Goal: Obtain resource: Download file/media

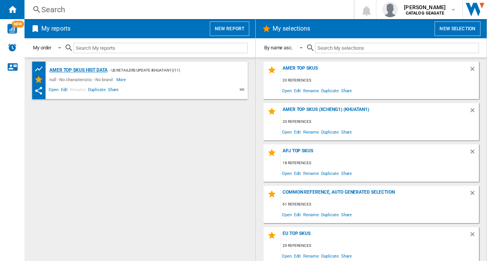
click at [88, 69] on div "AMER TOP SKUs HIST DATA" at bounding box center [78, 71] width 60 height 10
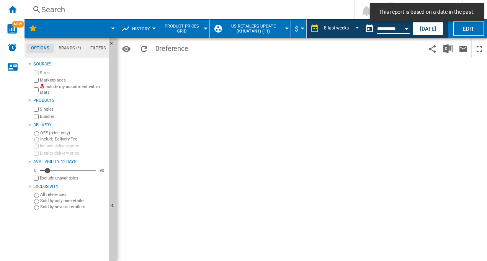
click at [284, 27] on button "US retailers Update (khuatan1) (11)" at bounding box center [255, 28] width 63 height 19
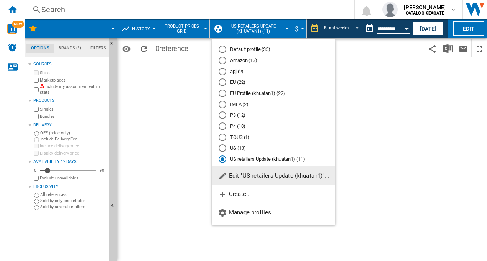
click at [379, 69] on md-backdrop at bounding box center [243, 130] width 487 height 261
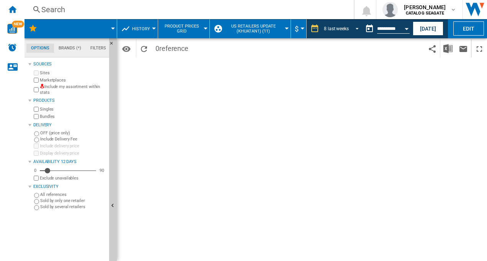
click at [352, 27] on span "REPORTS.WIZARD.STEPS.REPORT.STEPS.REPORT_OPTIONS.PERIOD: 8 last weeks" at bounding box center [355, 28] width 9 height 7
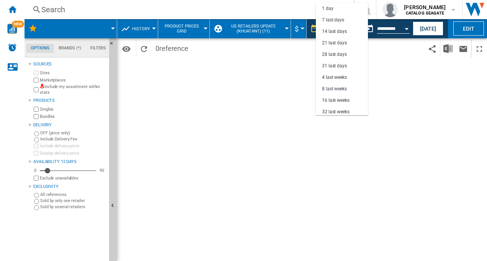
scroll to position [48, 0]
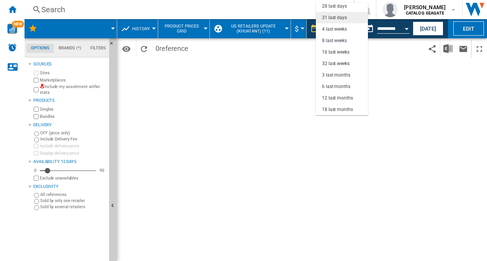
click at [336, 17] on div "31 last days" at bounding box center [334, 18] width 25 height 7
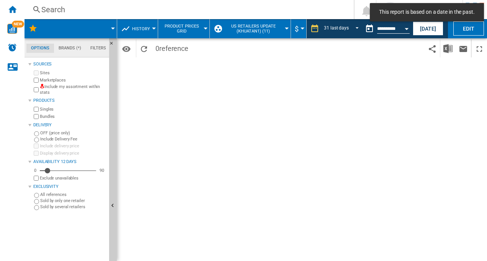
click at [110, 31] on span at bounding box center [82, 28] width 62 height 19
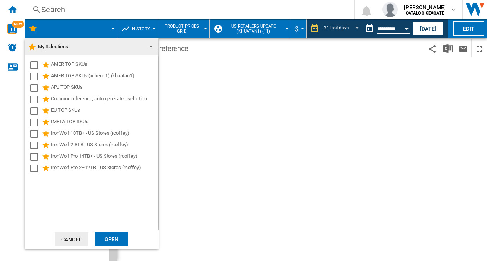
click at [113, 28] on md-backdrop at bounding box center [243, 130] width 487 height 261
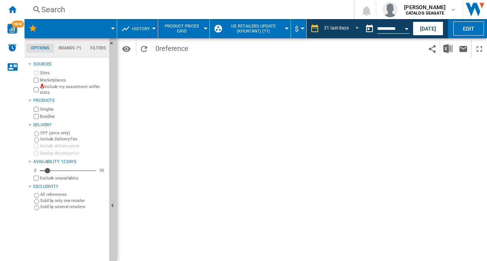
click at [113, 28] on div at bounding box center [113, 29] width 4 height 2
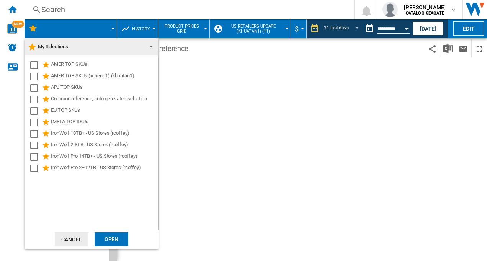
click at [151, 46] on span at bounding box center [148, 46] width 9 height 11
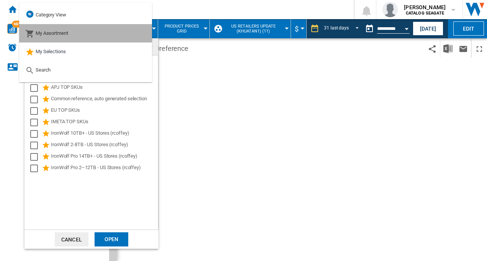
click at [74, 34] on md-option "My Assortment" at bounding box center [85, 33] width 133 height 18
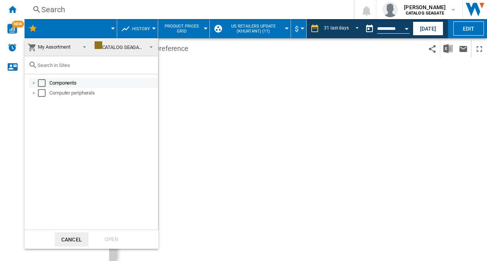
click at [43, 80] on div "Select" at bounding box center [42, 83] width 8 height 8
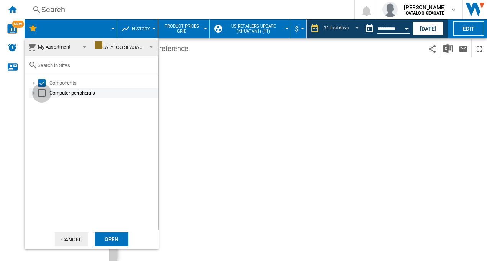
click at [40, 94] on div "Select" at bounding box center [42, 93] width 8 height 8
click at [103, 238] on div "Open" at bounding box center [112, 240] width 34 height 14
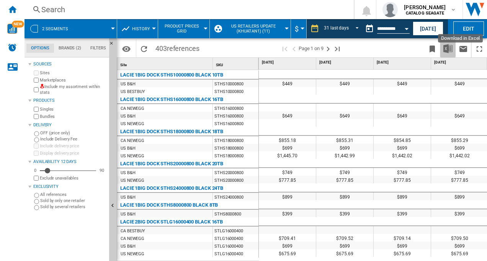
click at [447, 49] on img "Download in Excel" at bounding box center [448, 48] width 9 height 9
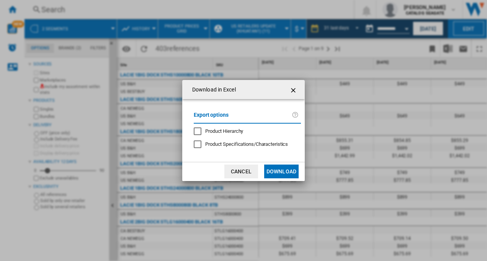
click at [198, 131] on div "Product Hierarchy" at bounding box center [198, 132] width 8 height 8
click at [290, 175] on button "Download" at bounding box center [281, 172] width 34 height 14
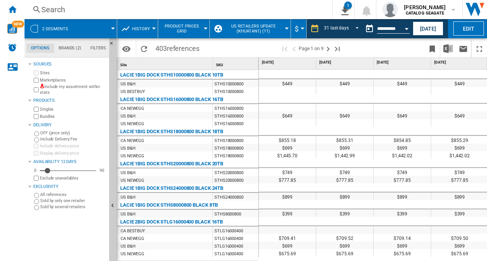
click at [155, 205] on div "LACIE 1BIG DOCK STHS8000800 BLACK 8TB" at bounding box center [169, 205] width 98 height 9
click at [405, 29] on button "Open calendar" at bounding box center [407, 28] width 14 height 14
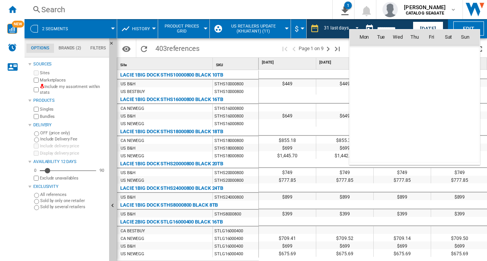
scroll to position [3554, 0]
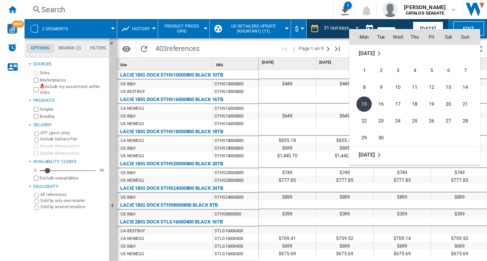
click at [391, 23] on div at bounding box center [243, 130] width 487 height 261
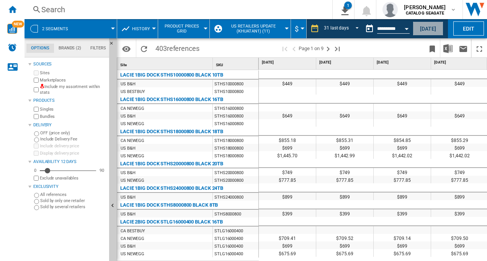
click at [429, 26] on button "[DATE]" at bounding box center [428, 28] width 31 height 14
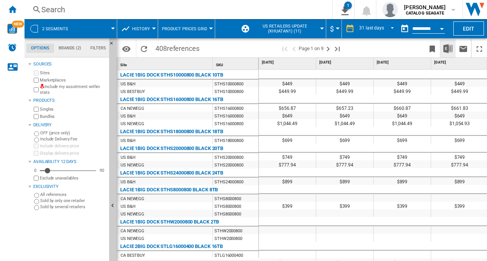
click at [449, 48] on img "Download in Excel" at bounding box center [448, 48] width 9 height 9
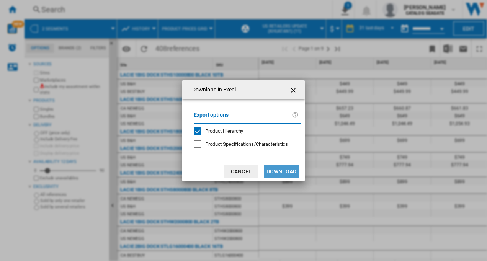
click at [276, 173] on button "Download" at bounding box center [281, 172] width 34 height 14
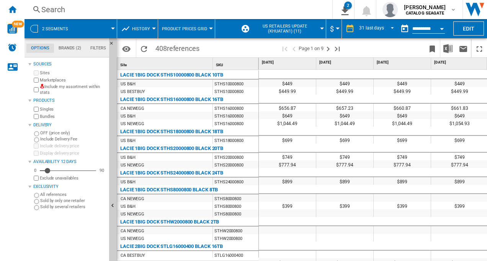
click at [443, 28] on div "Open calendar" at bounding box center [442, 29] width 4 height 2
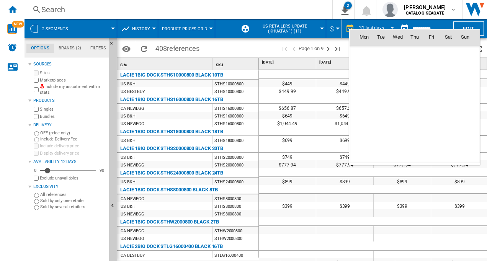
scroll to position [3655, 0]
click at [366, 54] on span "[DATE]" at bounding box center [367, 53] width 16 height 6
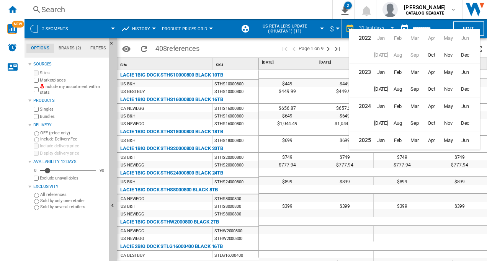
scroll to position [18, 0]
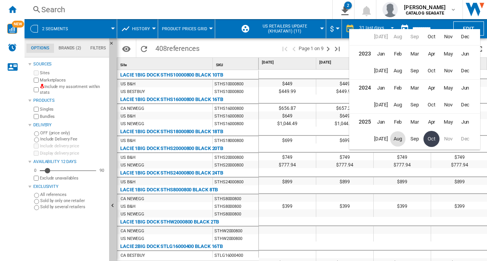
click at [400, 138] on span "Aug" at bounding box center [397, 138] width 15 height 15
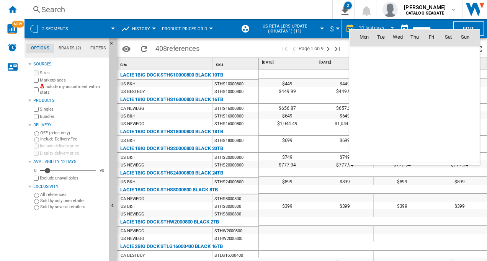
scroll to position [3452, 0]
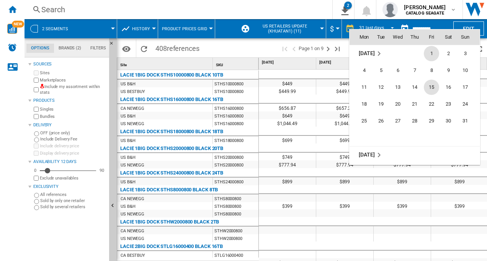
click at [432, 86] on span "15" at bounding box center [431, 87] width 15 height 15
type input "**********"
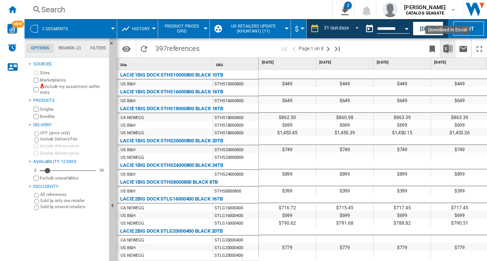
click at [449, 47] on img "Download in Excel" at bounding box center [448, 48] width 9 height 9
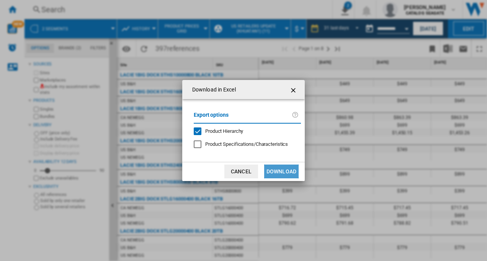
click at [279, 170] on button "Download" at bounding box center [281, 172] width 34 height 14
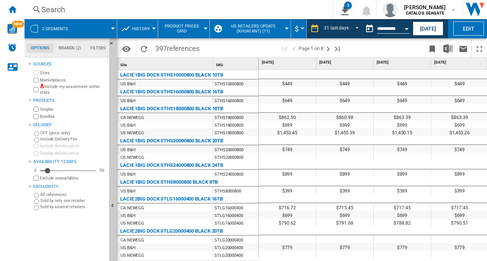
click at [285, 28] on div at bounding box center [287, 29] width 4 height 2
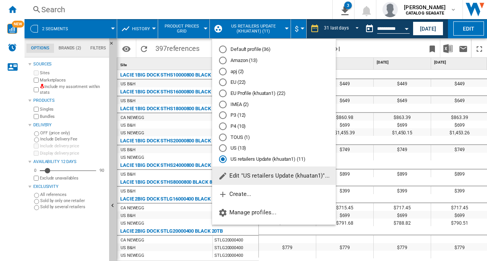
click at [262, 158] on md-radio-button "US retailers Update (khuatan1) (11)" at bounding box center [274, 159] width 110 height 7
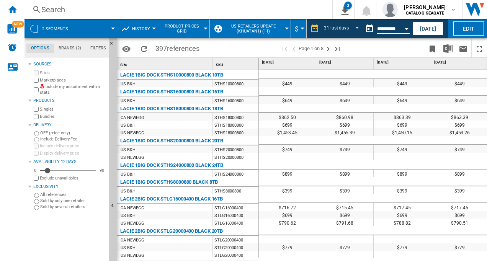
click at [264, 161] on div at bounding box center [287, 165] width 57 height 9
click at [282, 28] on span "US retailers Update (khuatan1) (11)" at bounding box center [253, 29] width 59 height 10
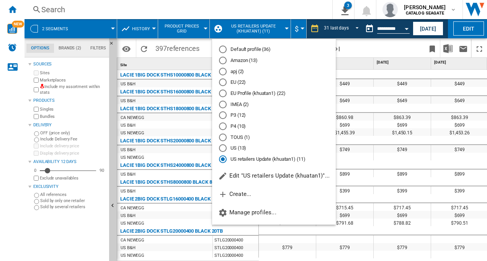
click at [367, 47] on md-backdrop at bounding box center [243, 130] width 487 height 261
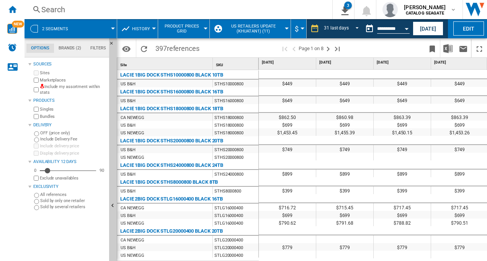
click at [262, 25] on span "US retailers Update (khuatan1) (11)" at bounding box center [253, 29] width 59 height 10
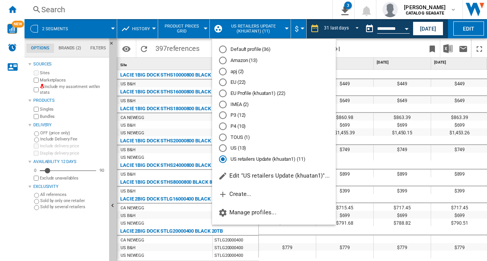
click at [244, 149] on md-radio-button "US (13)" at bounding box center [274, 148] width 110 height 7
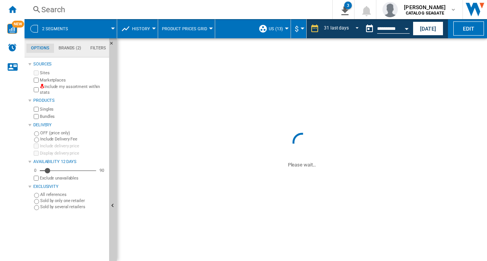
click at [114, 27] on md-menu "2 segments" at bounding box center [71, 28] width 93 height 19
click at [114, 26] on md-menu "2 segments" at bounding box center [71, 28] width 93 height 19
